Goal: Entertainment & Leisure: Browse casually

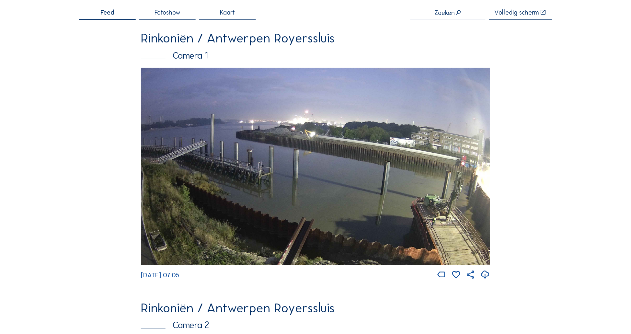
scroll to position [34, 0]
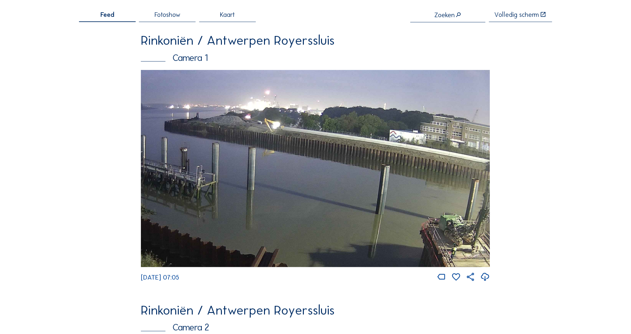
drag, startPoint x: 402, startPoint y: 192, endPoint x: 241, endPoint y: 27, distance: 230.4
click at [296, 75] on img at bounding box center [315, 168] width 349 height 197
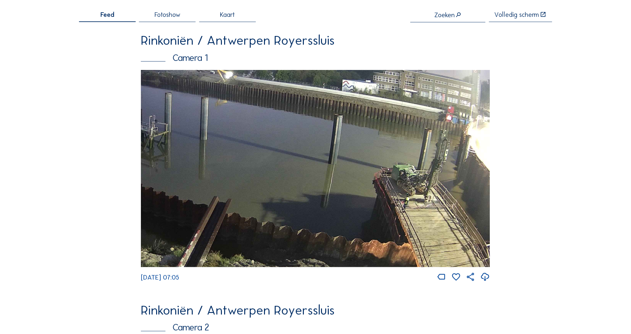
drag, startPoint x: 357, startPoint y: 191, endPoint x: 275, endPoint y: 59, distance: 156.1
click at [274, 61] on div "Rinkoniën / Antwerpen Royerssluis Camera 1 Mo 29 Sep 2025 07:05" at bounding box center [315, 158] width 349 height 248
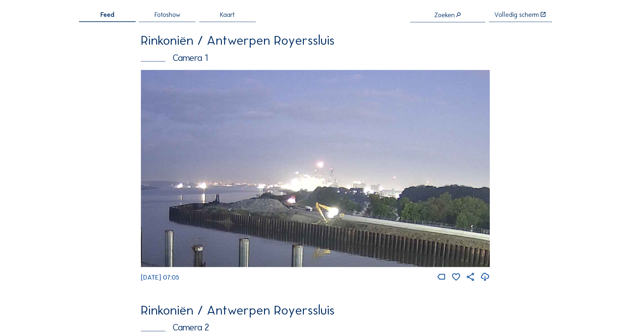
drag, startPoint x: 410, startPoint y: 142, endPoint x: 592, endPoint y: 282, distance: 229.8
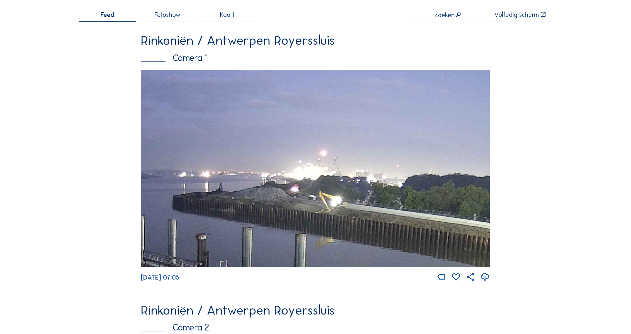
drag, startPoint x: 318, startPoint y: 226, endPoint x: 100, endPoint y: 1, distance: 313.3
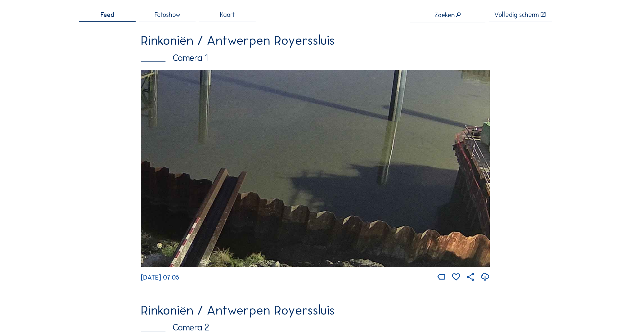
drag, startPoint x: 405, startPoint y: 133, endPoint x: 208, endPoint y: 87, distance: 202.2
click at [216, 77] on img at bounding box center [315, 168] width 349 height 197
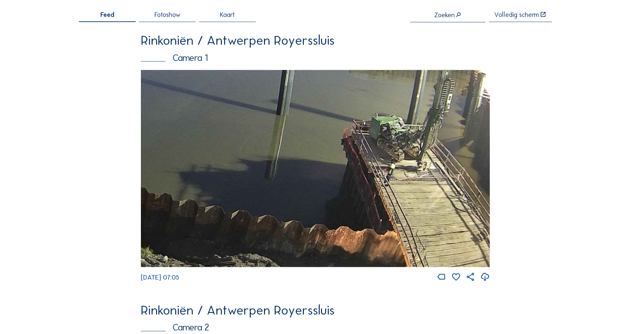
drag, startPoint x: 451, startPoint y: 202, endPoint x: 355, endPoint y: 117, distance: 128.0
click at [355, 117] on img at bounding box center [315, 168] width 349 height 197
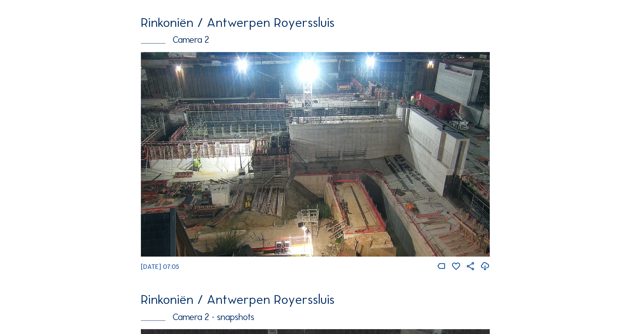
scroll to position [324, 0]
